Goal: Task Accomplishment & Management: Manage account settings

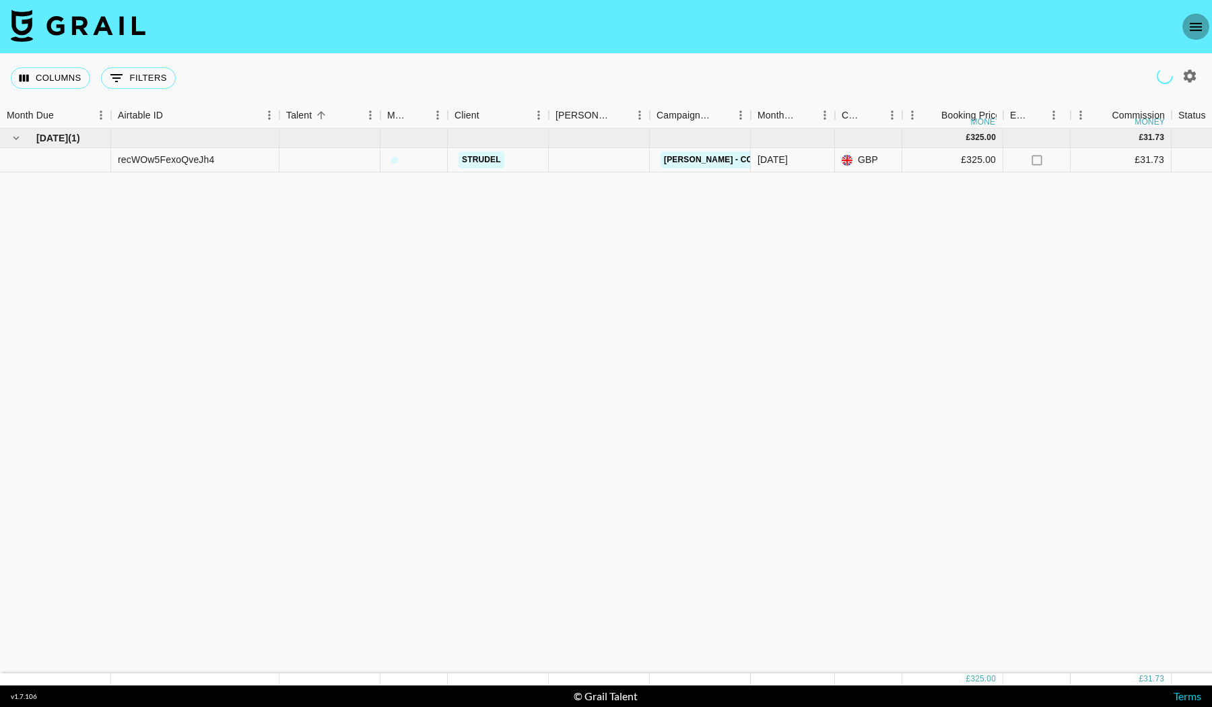
click at [1195, 21] on icon "open drawer" at bounding box center [1196, 27] width 16 height 16
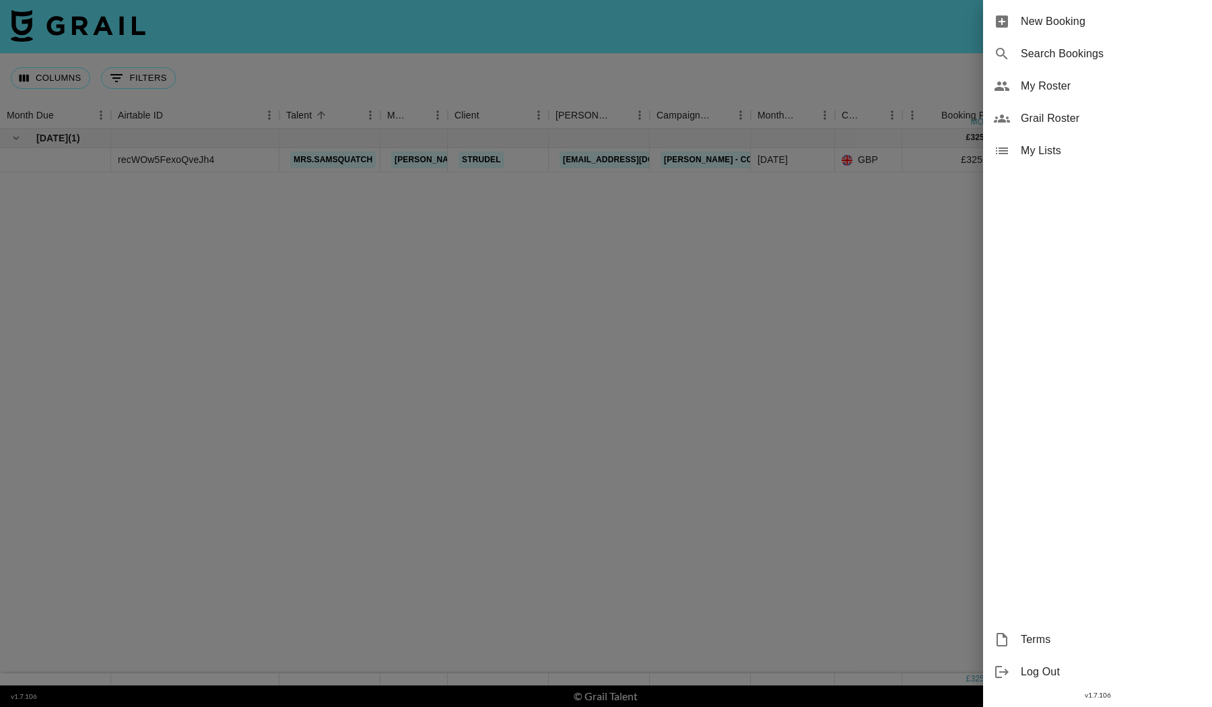
drag, startPoint x: 1195, startPoint y: 21, endPoint x: 751, endPoint y: 69, distance: 447.0
click at [751, 69] on div at bounding box center [606, 353] width 1212 height 707
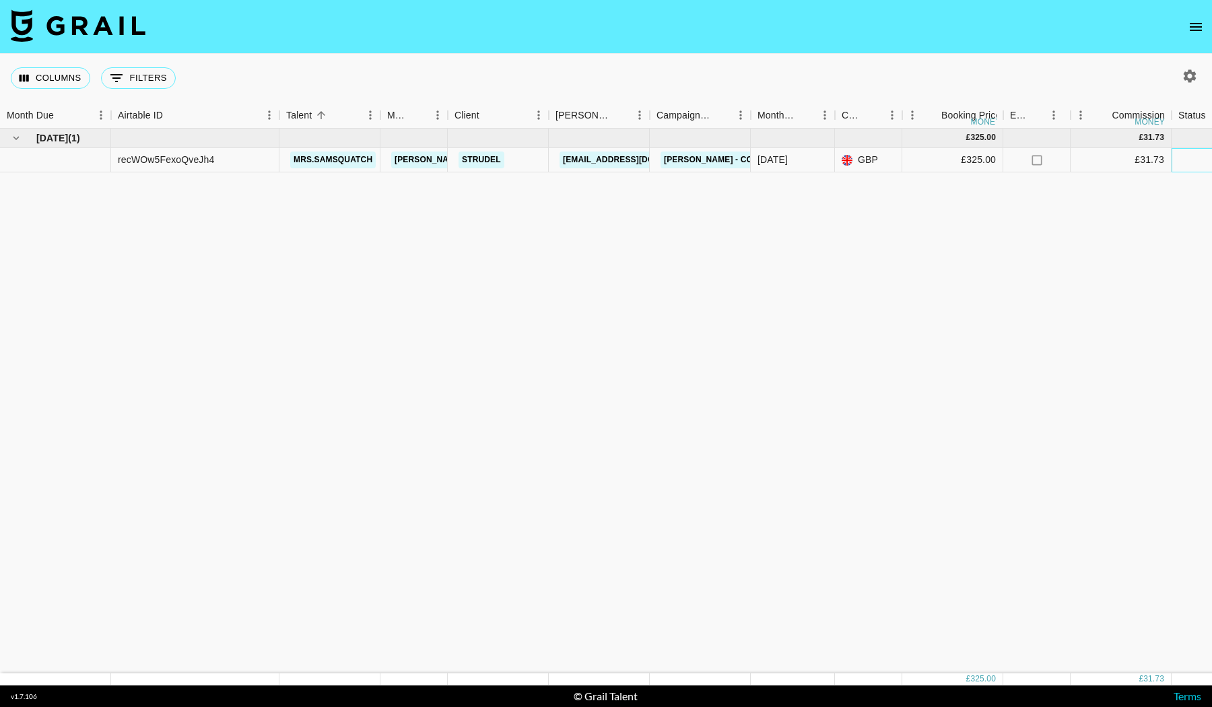
click at [1196, 162] on div at bounding box center [1222, 160] width 101 height 24
click at [1187, 158] on div at bounding box center [1222, 160] width 101 height 24
click at [637, 256] on div "[DATE] ( 1 ) £ 325.00 £ 31.73 recWOw5FexoQveJh4 mrs.[PERSON_NAME] [PERSON_NAME]…" at bounding box center [1117, 401] width 2235 height 545
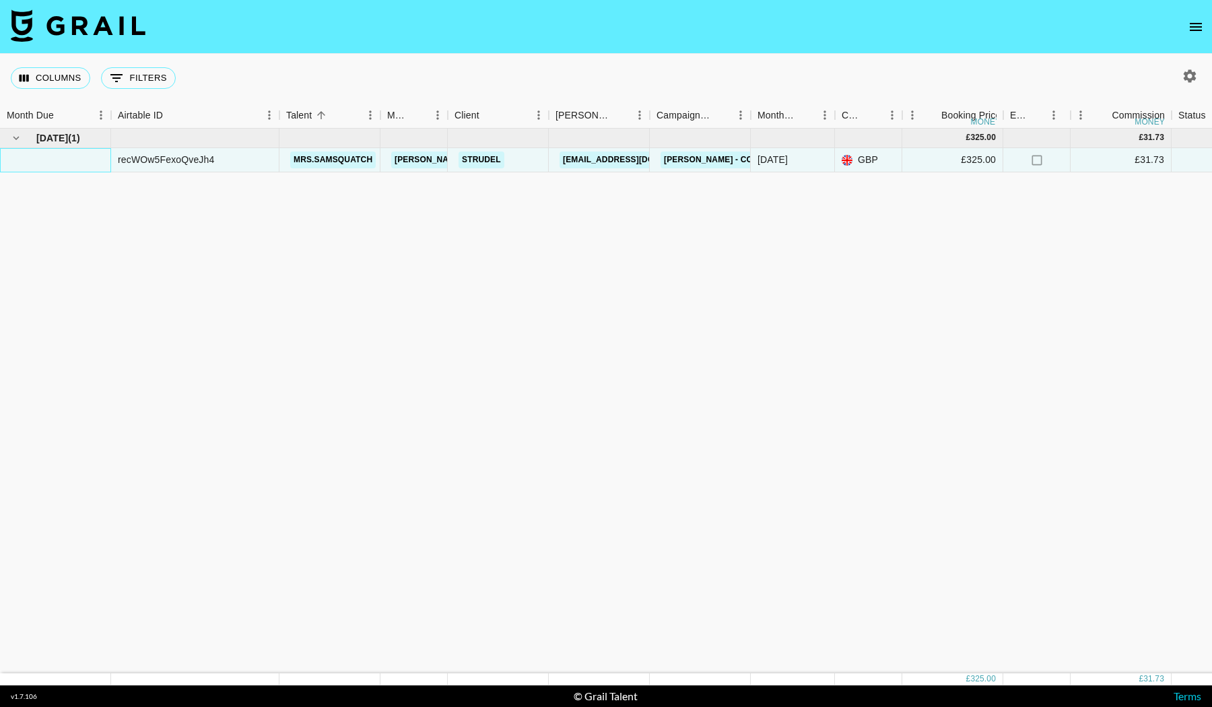
click at [62, 169] on div at bounding box center [55, 160] width 111 height 24
click at [168, 173] on div "[DATE] ( 1 ) £ 325.00 £ 31.73 recWOw5FexoQveJh4 mrs.[PERSON_NAME] [PERSON_NAME]…" at bounding box center [1117, 401] width 2235 height 545
click at [1051, 270] on div "[DATE] ( 1 ) £ 325.00 £ 31.73 recWOw5FexoQveJh4 mrs.[PERSON_NAME] [PERSON_NAME]…" at bounding box center [1117, 401] width 2235 height 545
click at [1187, 75] on icon "button" at bounding box center [1190, 75] width 13 height 13
select select "[DATE]"
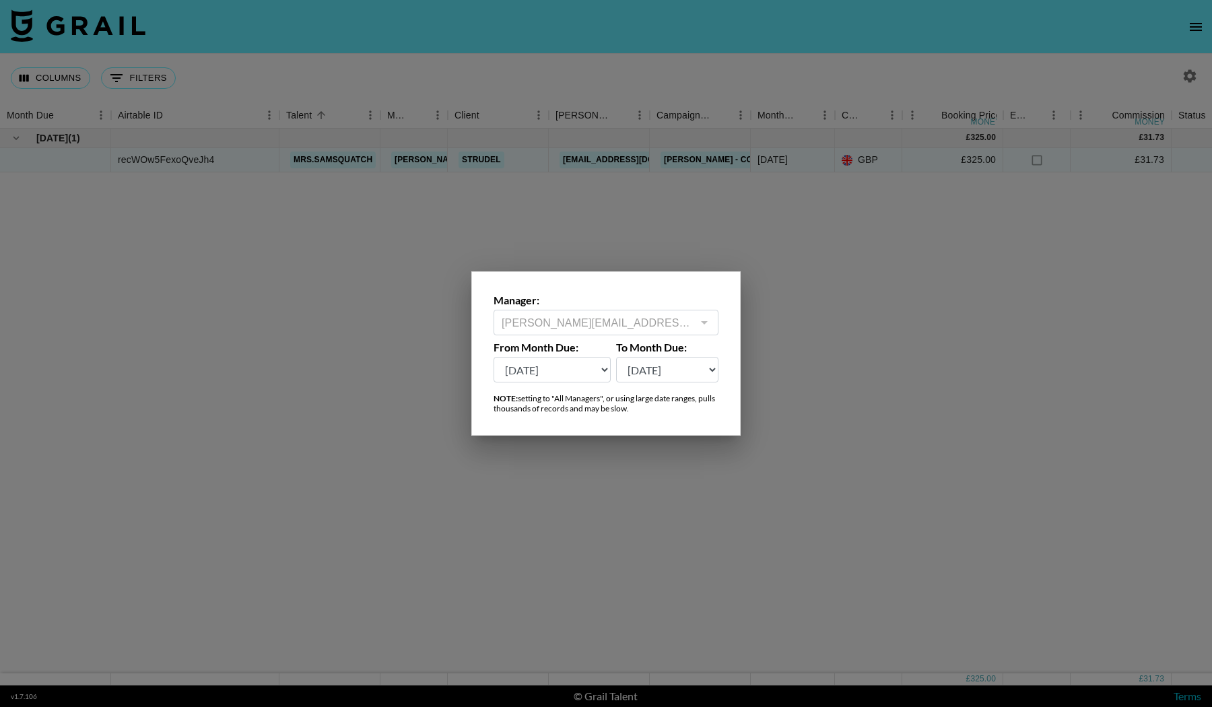
click at [763, 289] on div at bounding box center [606, 353] width 1212 height 707
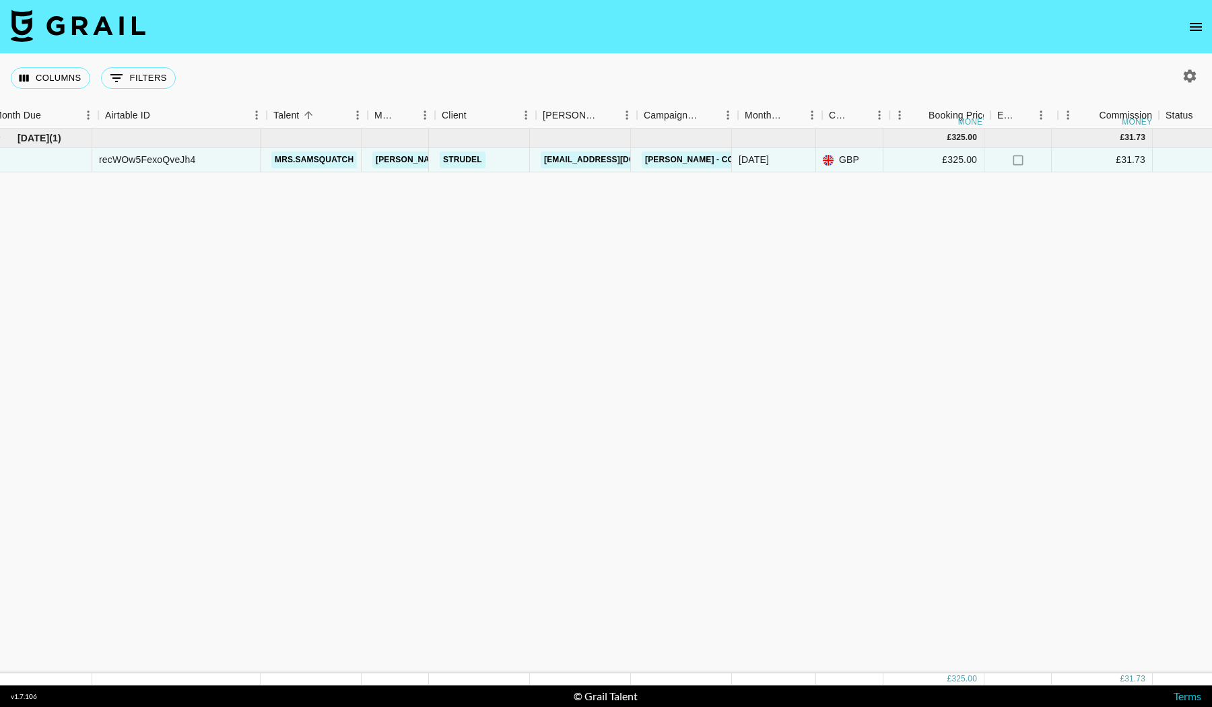
scroll to position [0, 20]
click at [157, 160] on div "recWOw5FexoQveJh4" at bounding box center [146, 159] width 96 height 13
copy div "recWOw5FexoQveJh4"
